Goal: Check status: Check status

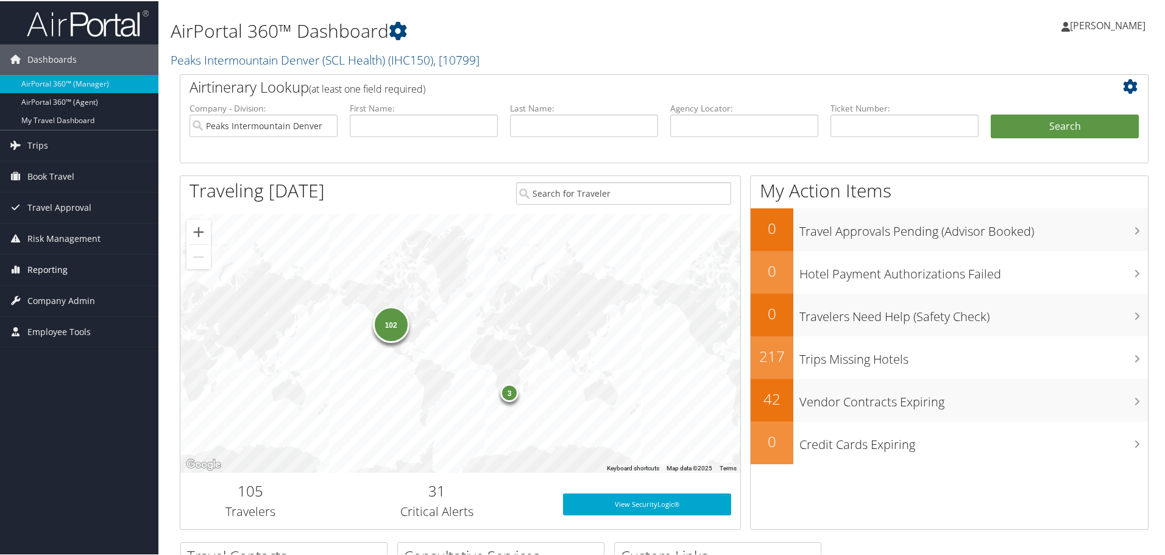
click at [37, 268] on span "Reporting" at bounding box center [47, 269] width 40 height 30
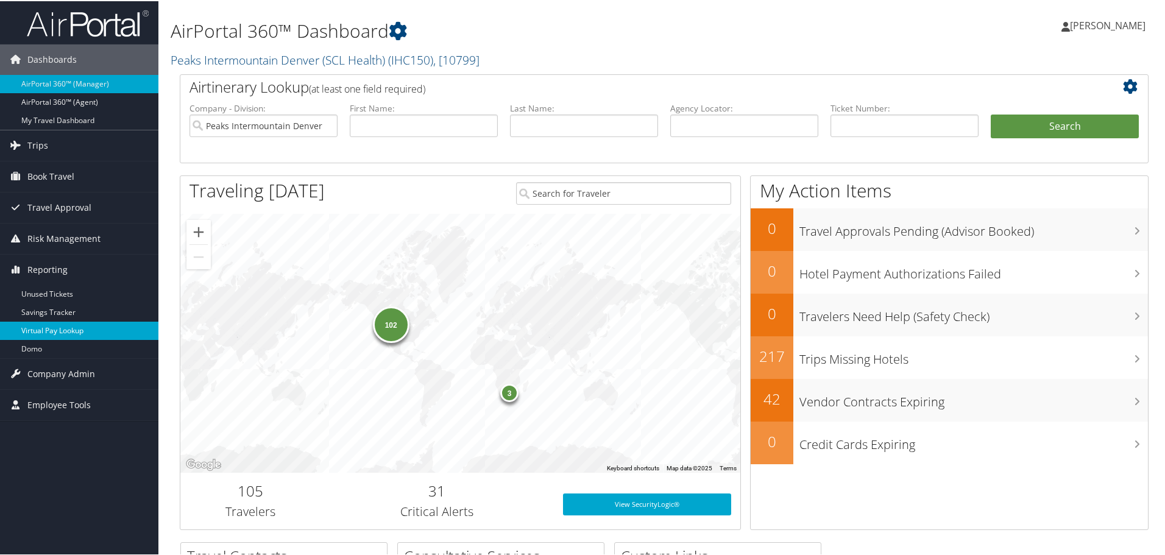
click at [64, 324] on link "Virtual Pay Lookup" at bounding box center [79, 330] width 158 height 18
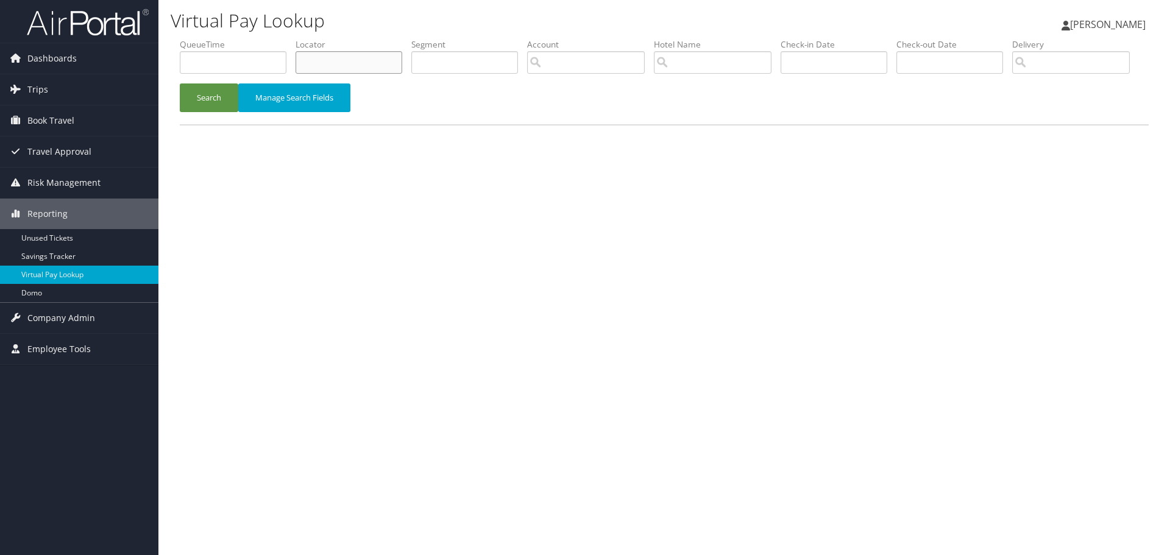
click at [344, 66] on input "text" at bounding box center [349, 62] width 107 height 23
click at [352, 67] on input "text" at bounding box center [349, 62] width 107 height 23
paste input "DJG9TF"
type input "DJG9TF"
click at [202, 112] on button "Search" at bounding box center [209, 98] width 59 height 29
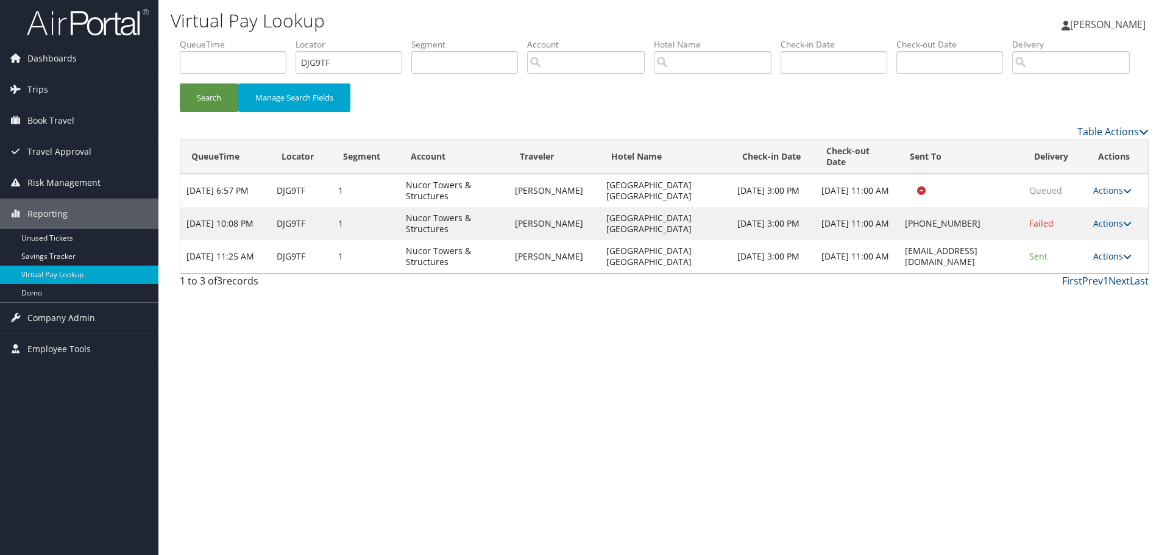
click at [1130, 261] on icon at bounding box center [1127, 256] width 9 height 9
click at [1073, 305] on link "Logs" at bounding box center [1091, 295] width 77 height 21
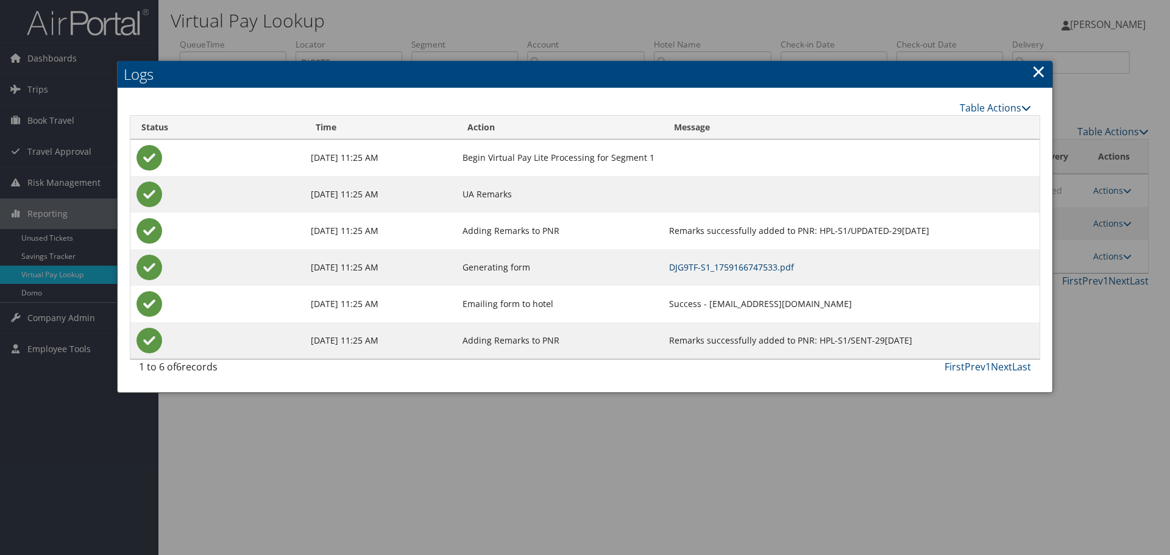
click at [669, 269] on link "DJG9TF-S1_1759166747533.pdf" at bounding box center [731, 267] width 125 height 12
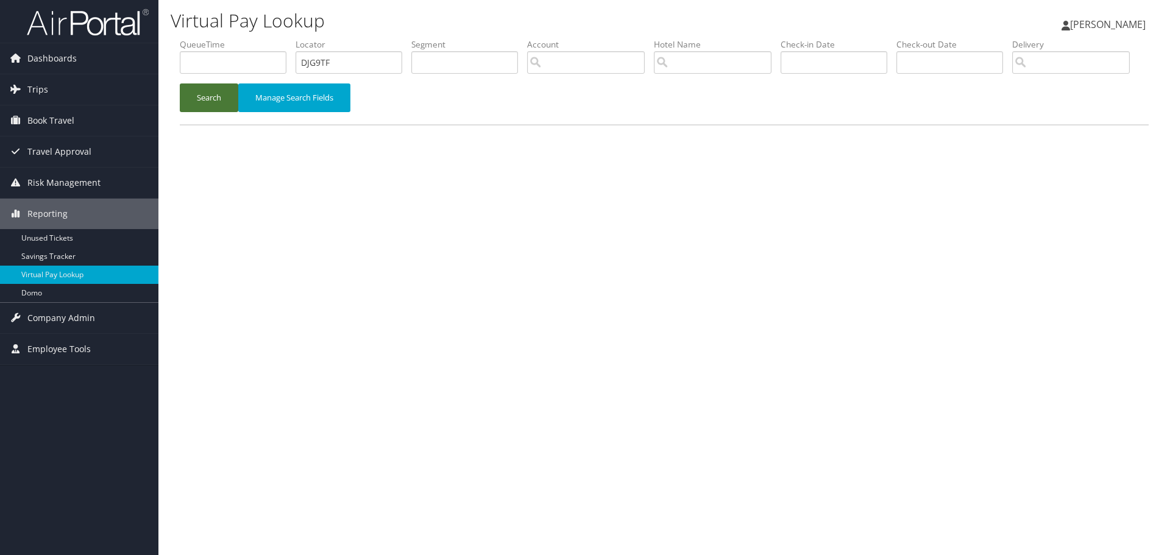
click at [215, 112] on button "Search" at bounding box center [209, 98] width 59 height 29
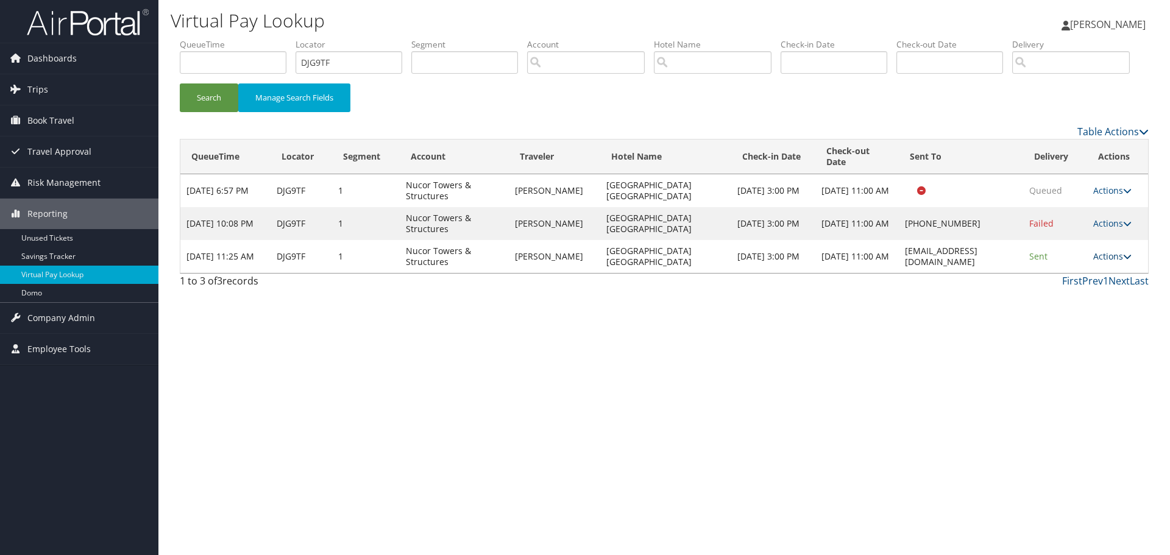
click at [1125, 261] on icon at bounding box center [1127, 256] width 9 height 9
click at [1088, 285] on link "Resend" at bounding box center [1091, 274] width 77 height 21
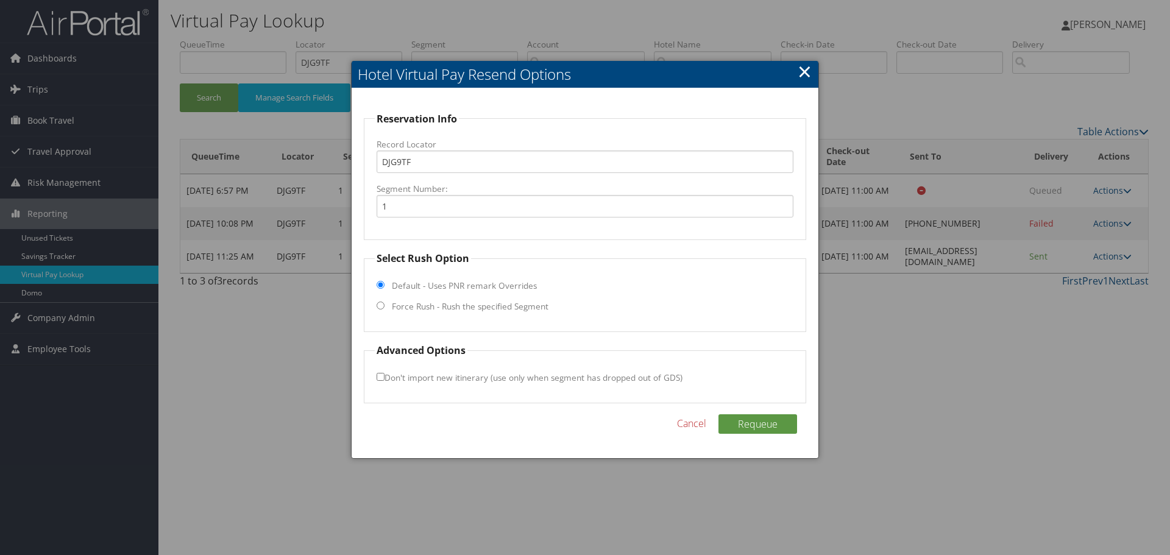
click at [379, 308] on input "Force Rush - Rush the specified Segment" at bounding box center [381, 306] width 8 height 8
radio input "true"
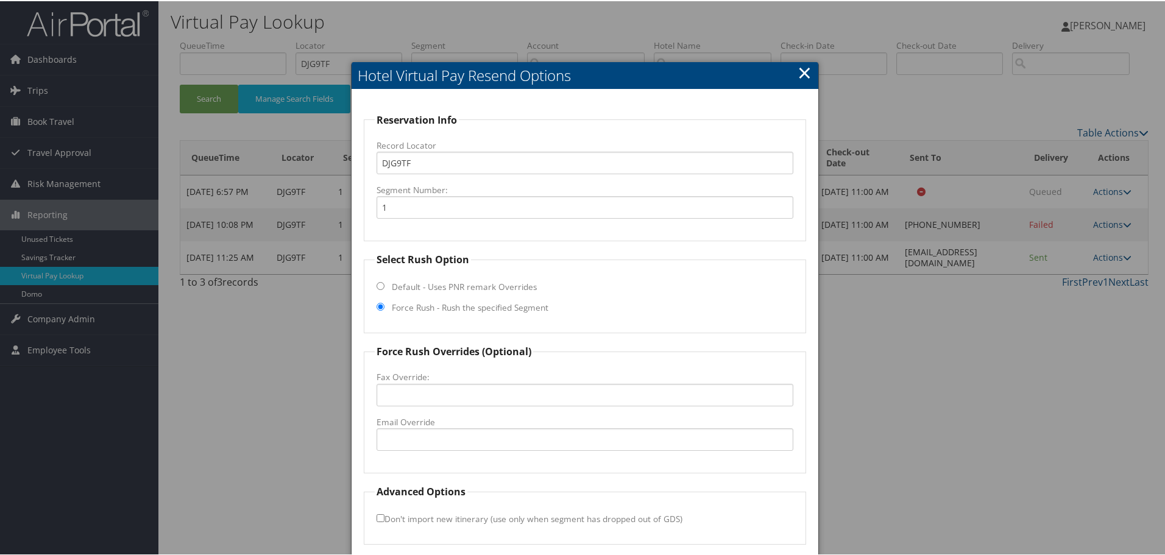
scroll to position [44, 0]
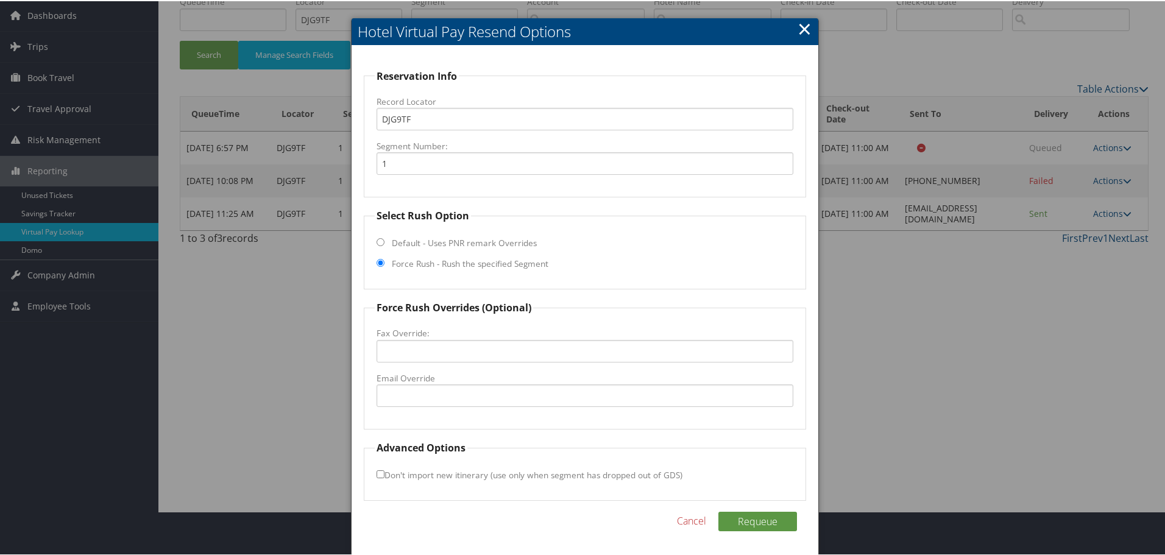
click at [799, 30] on link "×" at bounding box center [805, 27] width 14 height 24
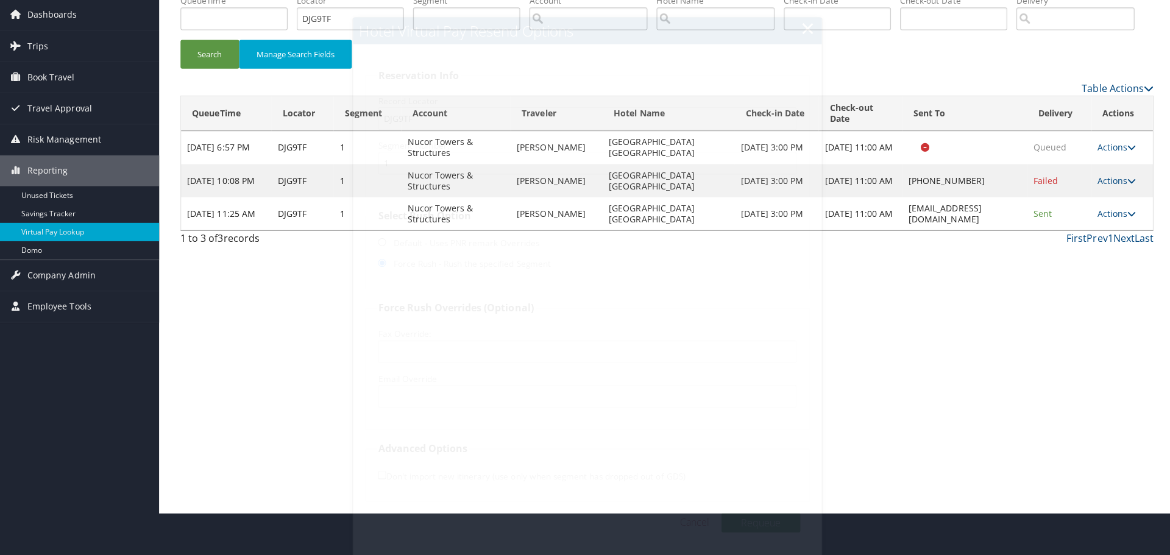
scroll to position [0, 0]
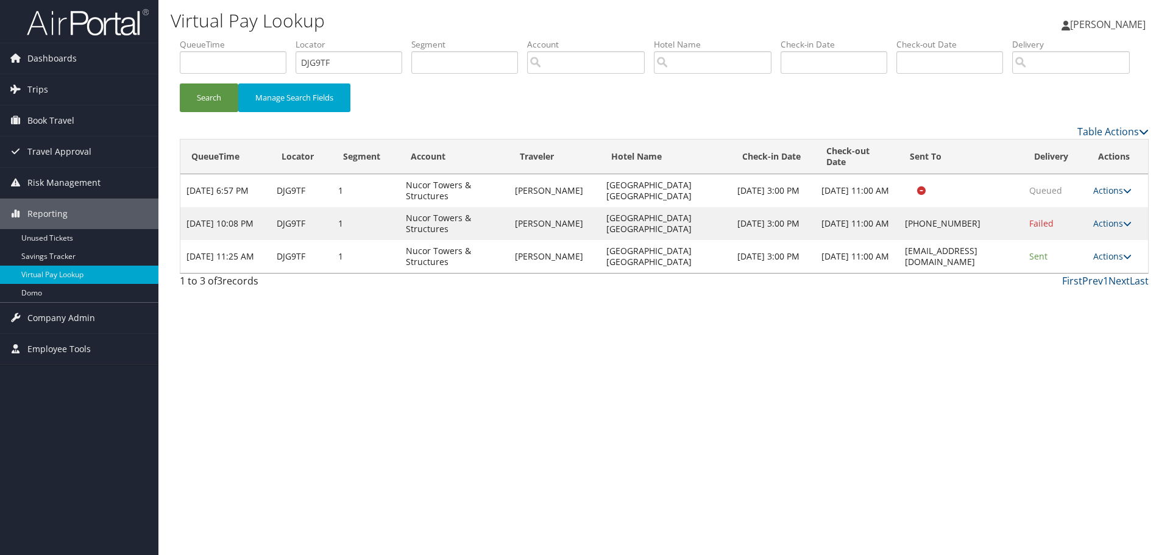
click at [1142, 273] on td "Actions Resend Logs View Itinerary" at bounding box center [1117, 256] width 61 height 33
click at [1125, 261] on icon at bounding box center [1127, 256] width 9 height 9
click at [1084, 305] on link "Logs" at bounding box center [1091, 295] width 77 height 21
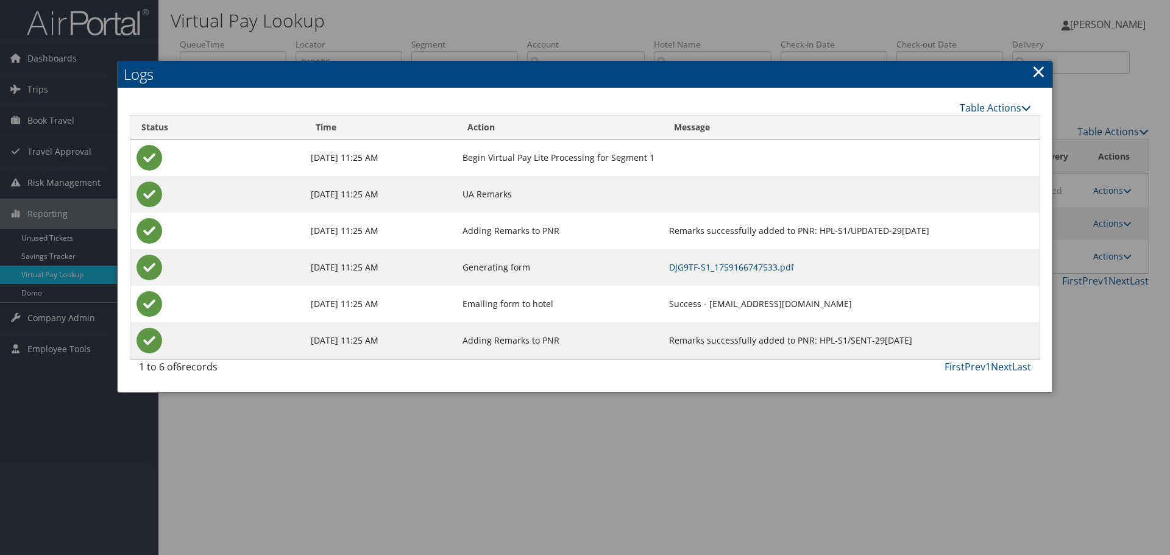
click at [703, 260] on td "DJG9TF-S1_1759166747533.pdf" at bounding box center [851, 267] width 377 height 37
click at [696, 268] on link "DJG9TF-S1_1759166747533.pdf" at bounding box center [731, 267] width 125 height 12
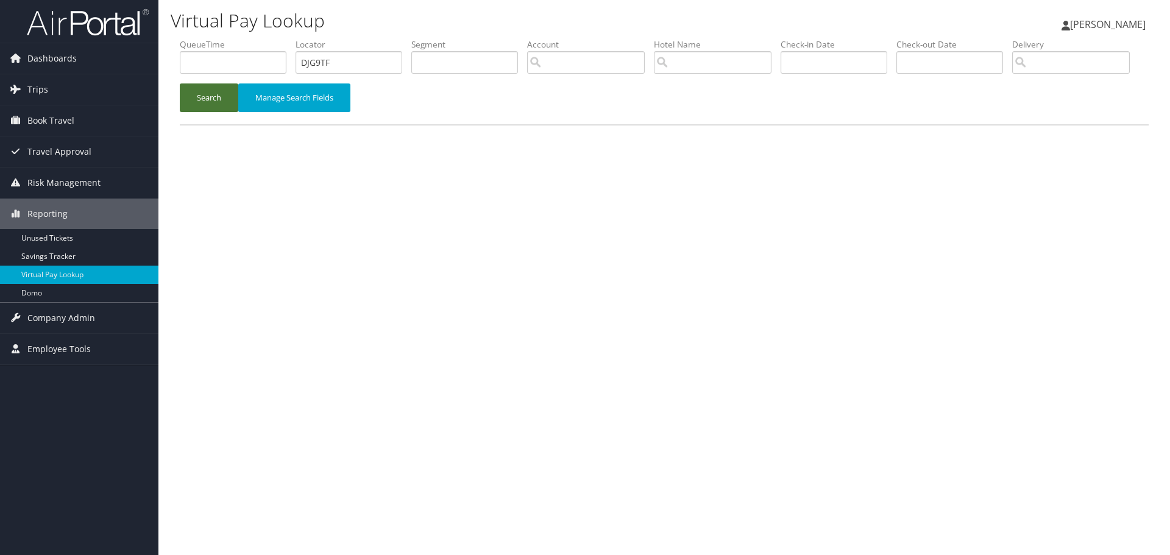
click at [205, 112] on button "Search" at bounding box center [209, 98] width 59 height 29
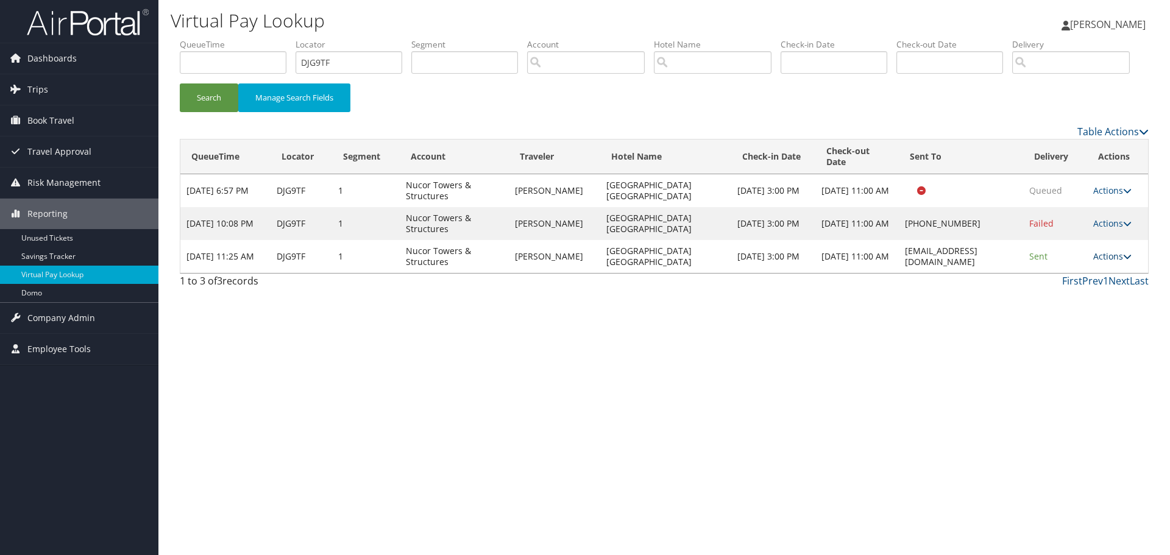
click at [1127, 261] on icon at bounding box center [1127, 256] width 9 height 9
